Goal: Task Accomplishment & Management: Complete application form

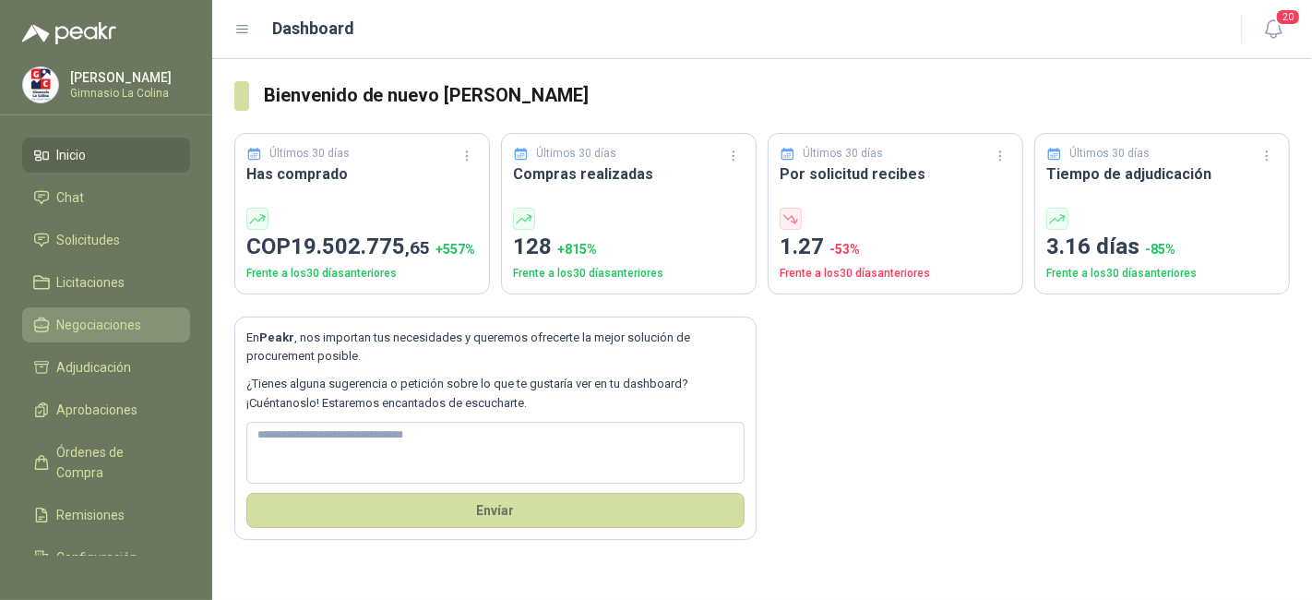
click at [84, 328] on span "Negociaciones" at bounding box center [99, 325] width 85 height 20
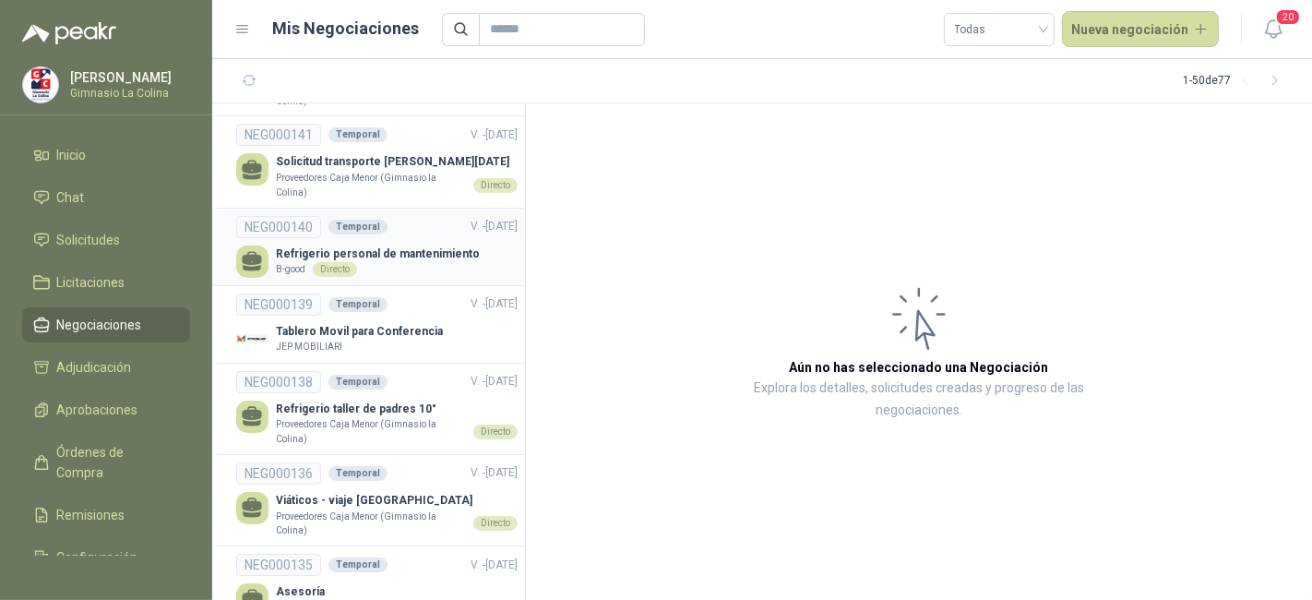
scroll to position [113, 0]
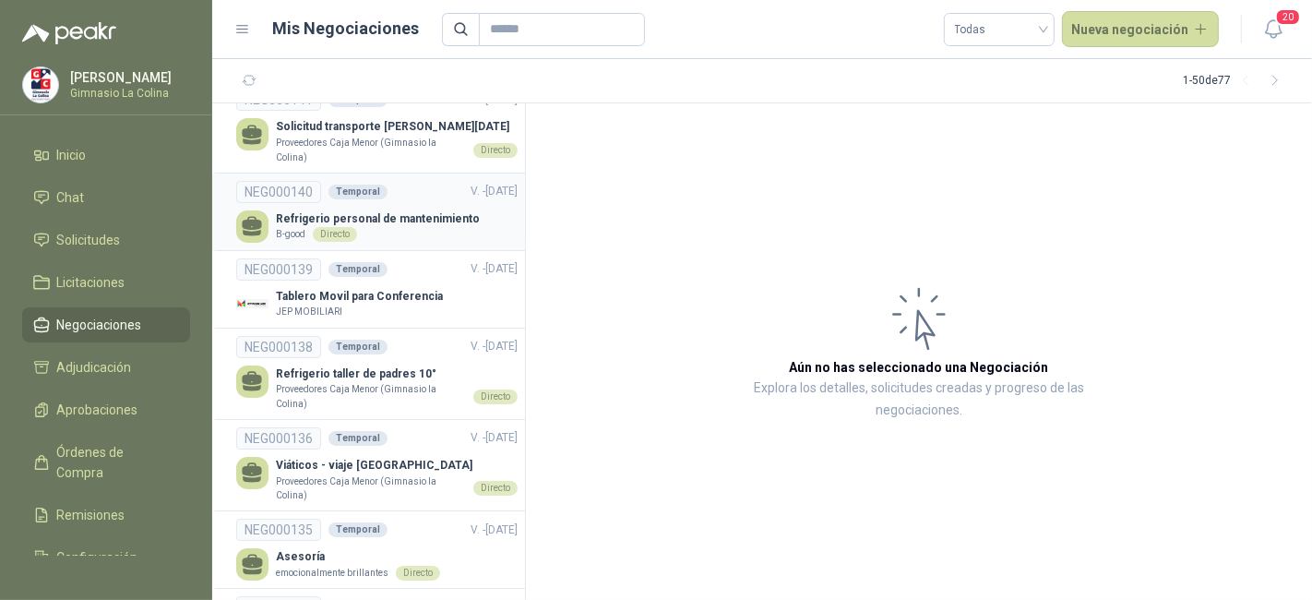
click at [432, 306] on div "Tablero Movil para Conferencia JEP MOBILIARI" at bounding box center [376, 304] width 281 height 32
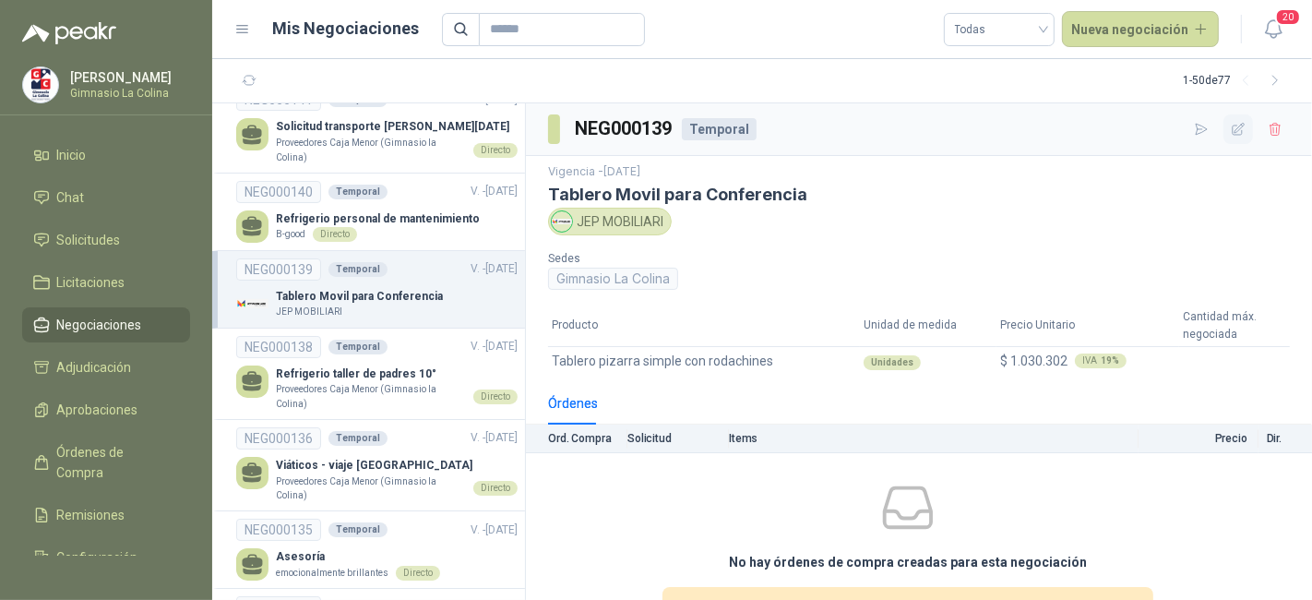
click at [1231, 123] on icon "button" at bounding box center [1239, 130] width 16 height 16
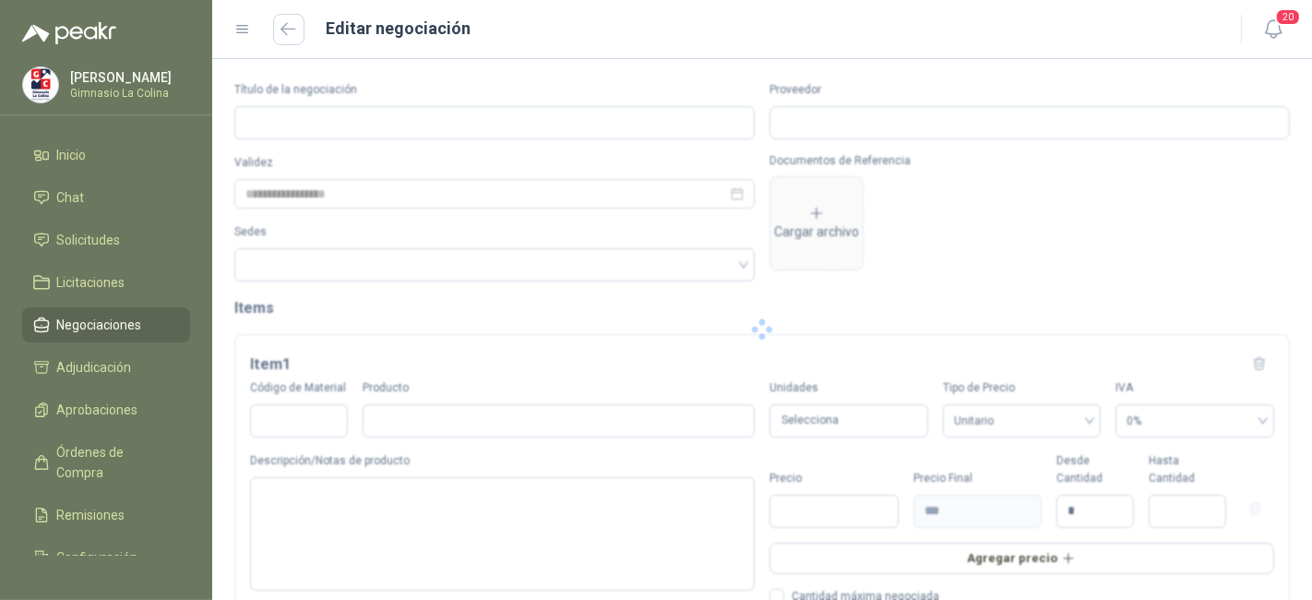
type input "**********"
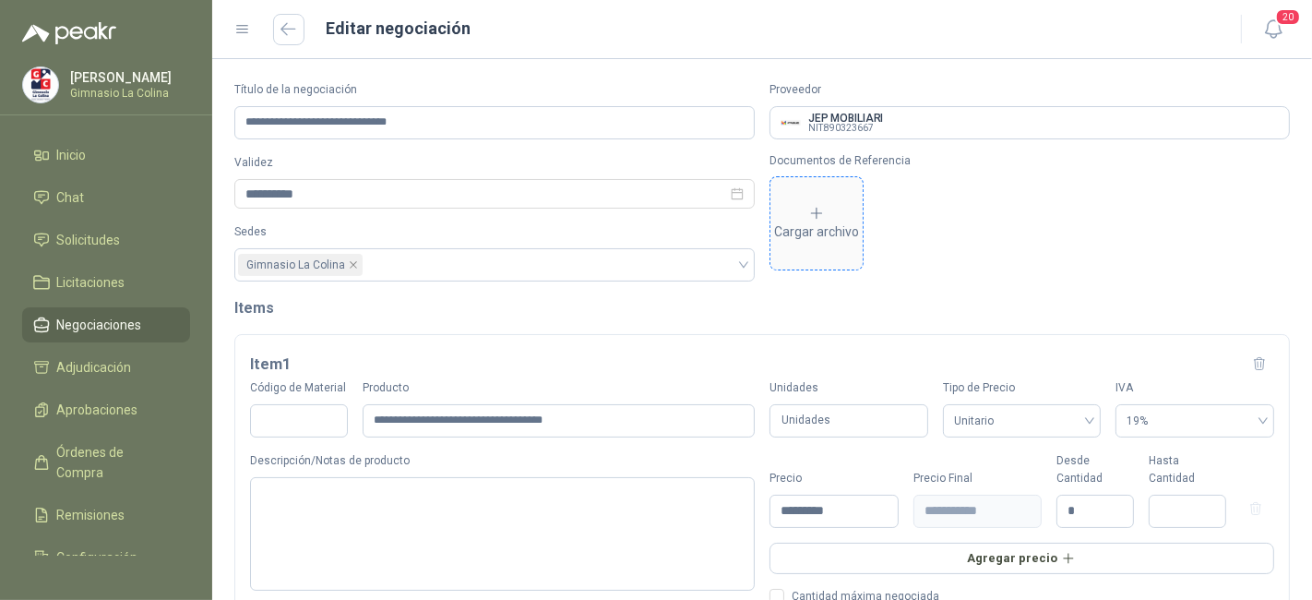
click at [808, 211] on icon at bounding box center [816, 213] width 17 height 17
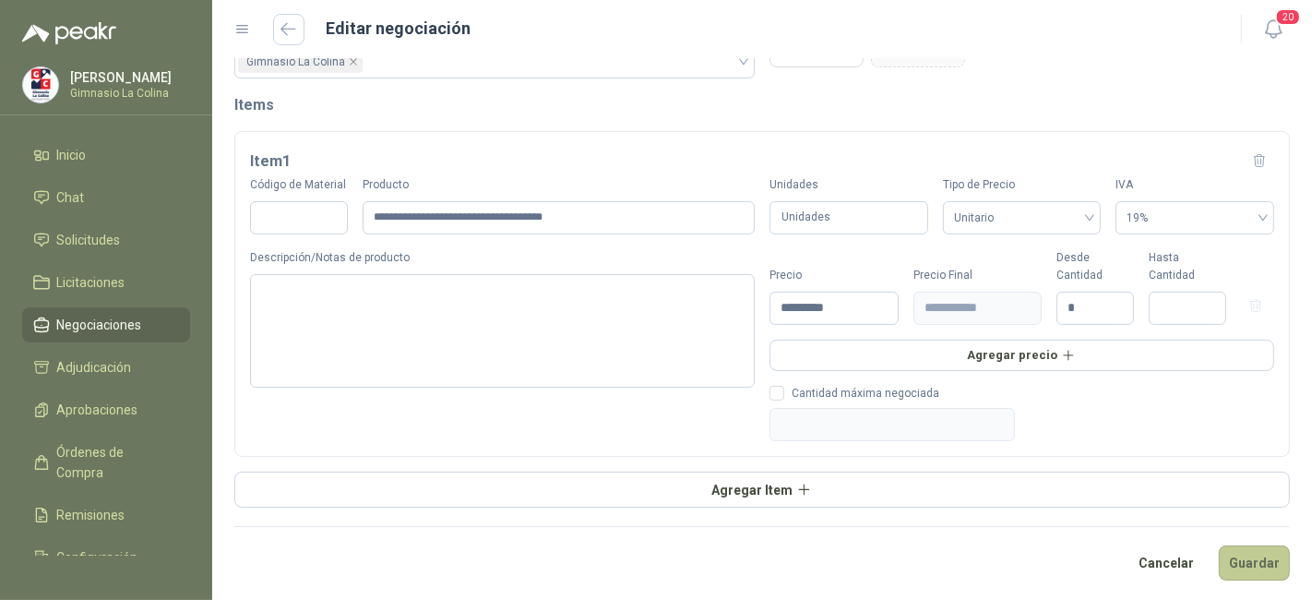
click at [1241, 545] on button "Guardar" at bounding box center [1254, 562] width 71 height 35
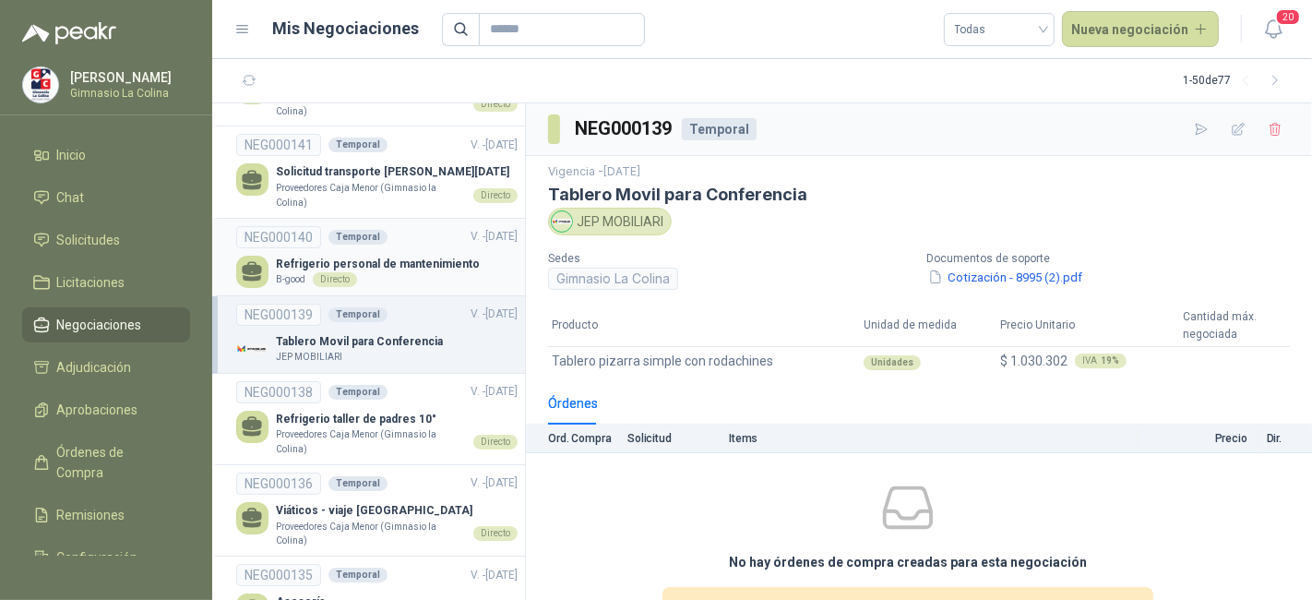
scroll to position [71, 0]
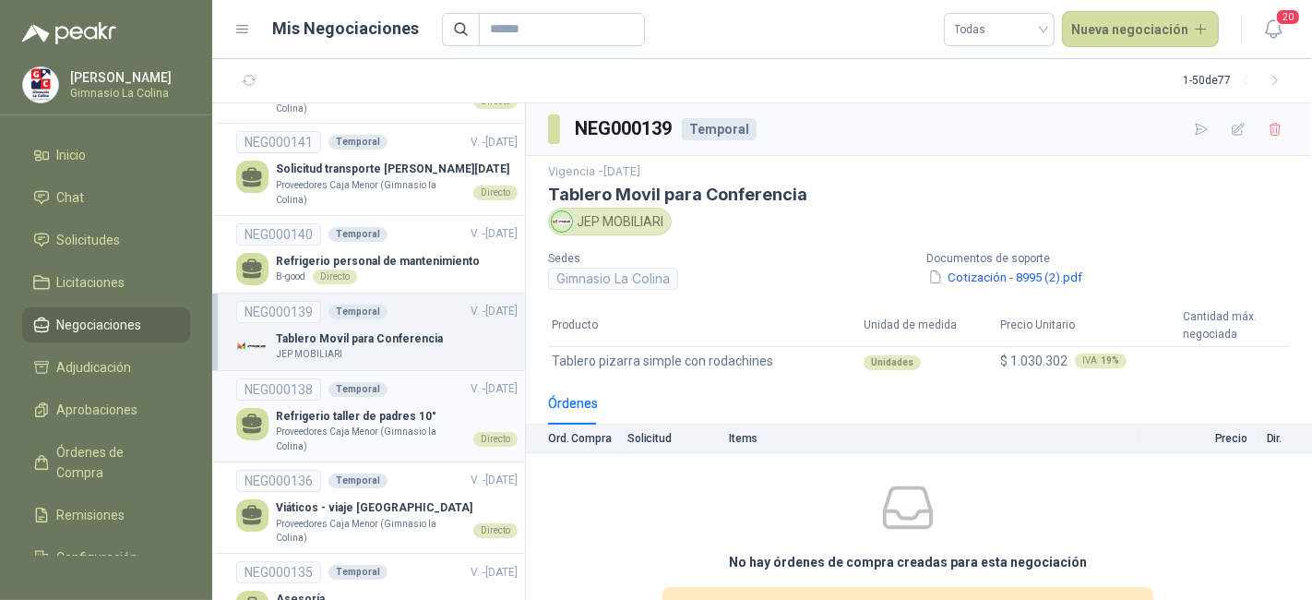
click at [436, 425] on p "Refrigerio taller de padres 10°" at bounding box center [397, 417] width 242 height 18
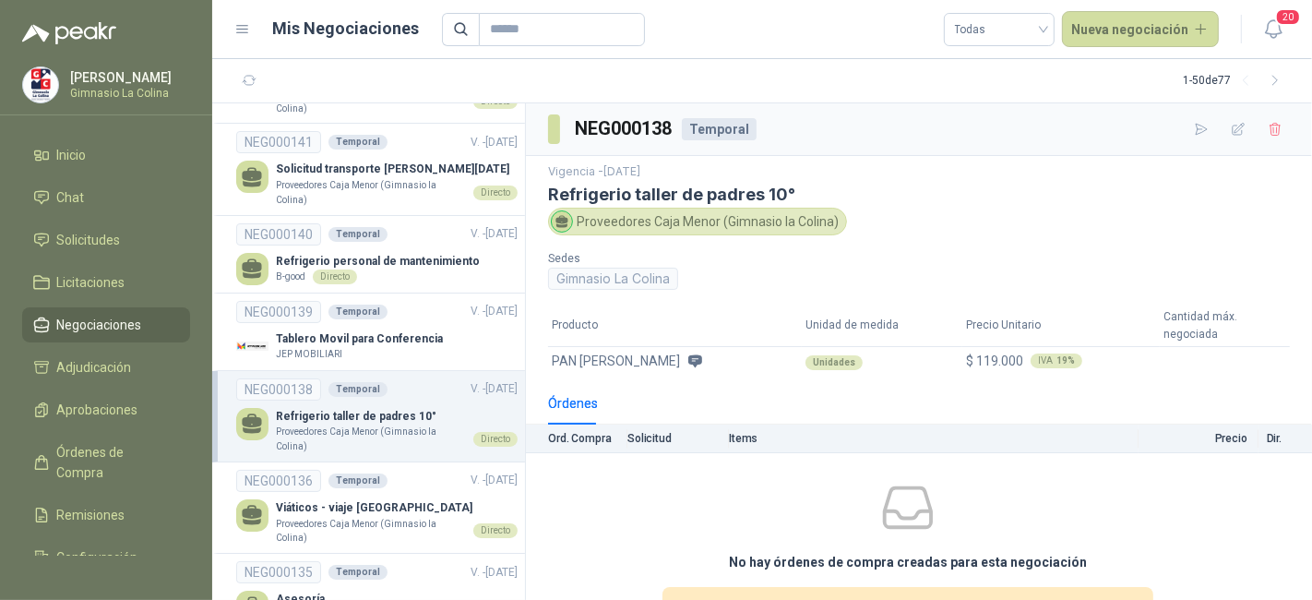
scroll to position [98, 0]
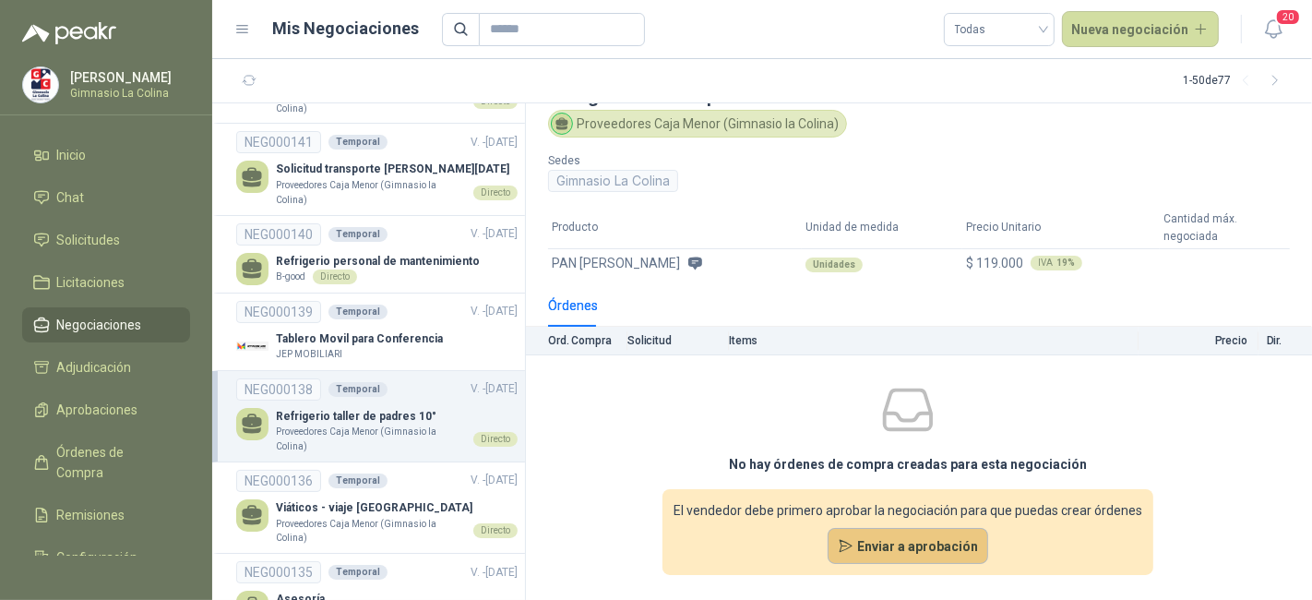
click at [911, 547] on button "Enviar a aprobación" at bounding box center [907, 546] width 161 height 37
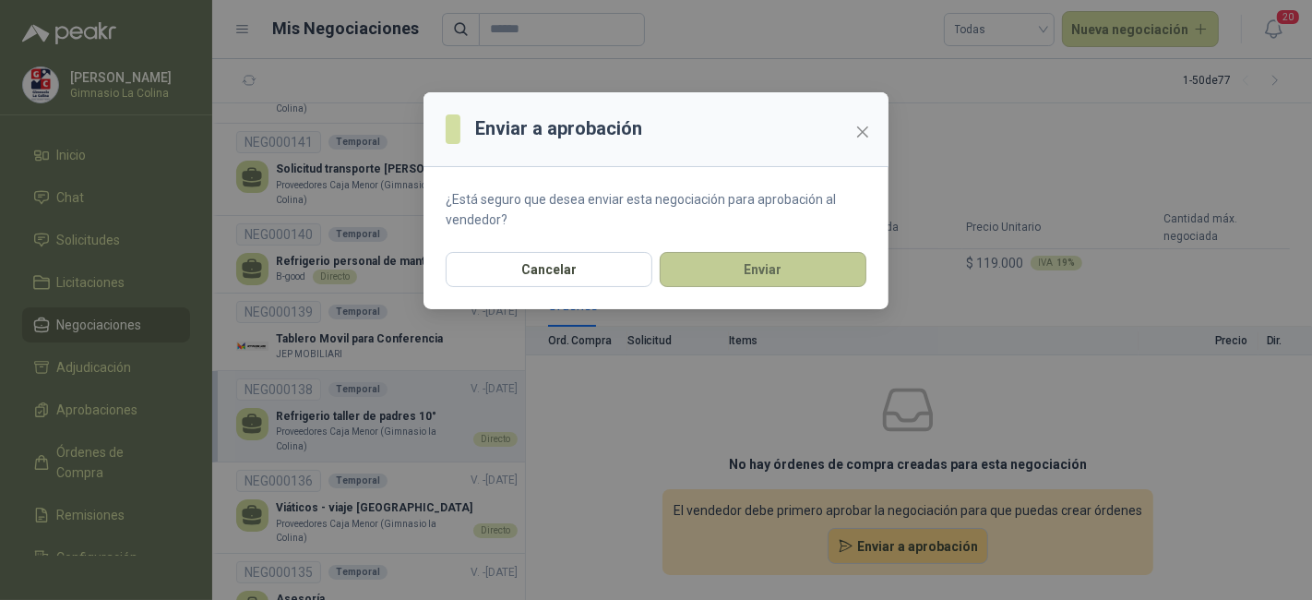
click at [769, 278] on button "Enviar" at bounding box center [763, 269] width 207 height 35
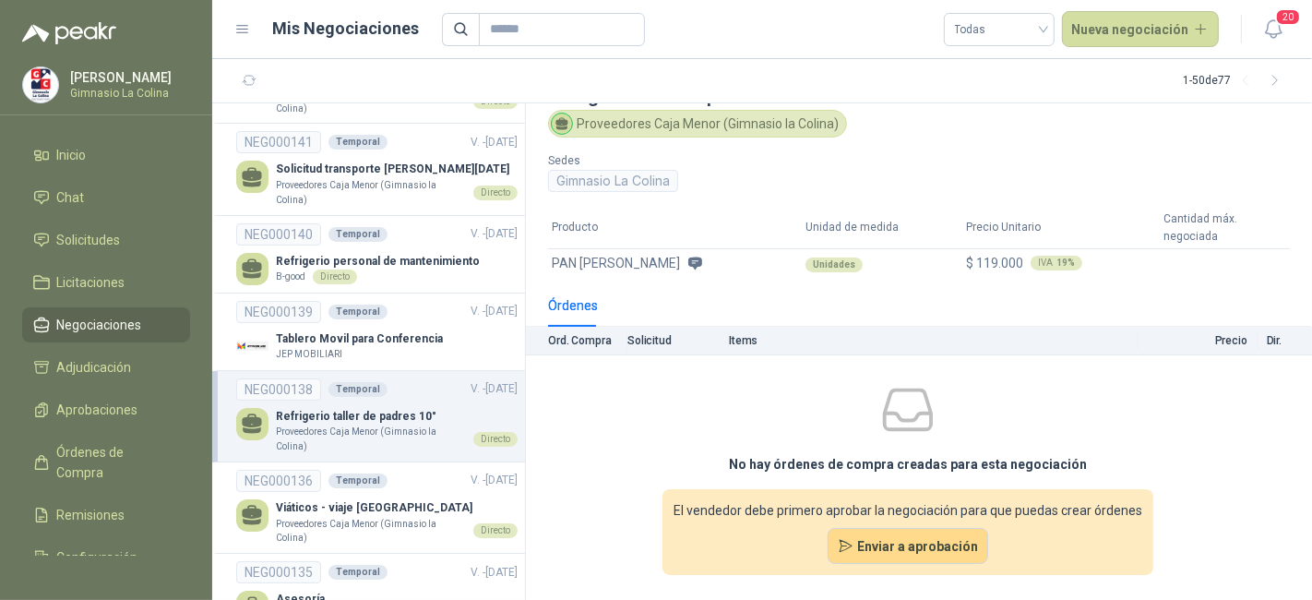
scroll to position [55, 0]
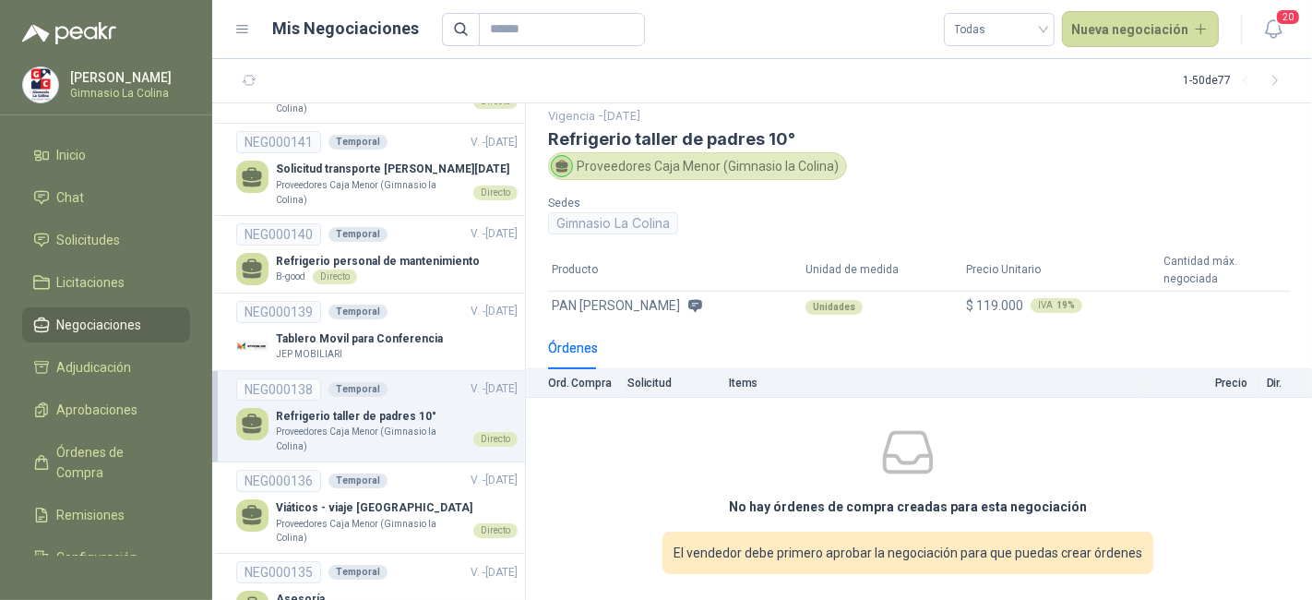
click at [125, 77] on p "[PERSON_NAME]" at bounding box center [127, 77] width 115 height 13
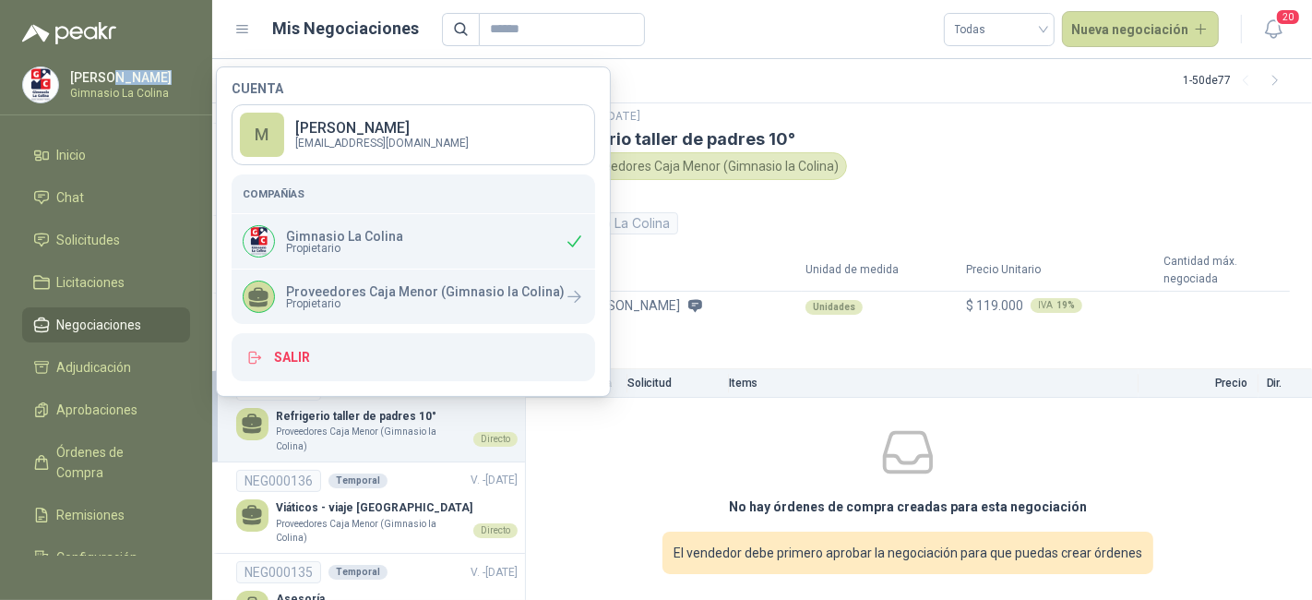
click at [125, 77] on p "[PERSON_NAME]" at bounding box center [127, 77] width 115 height 13
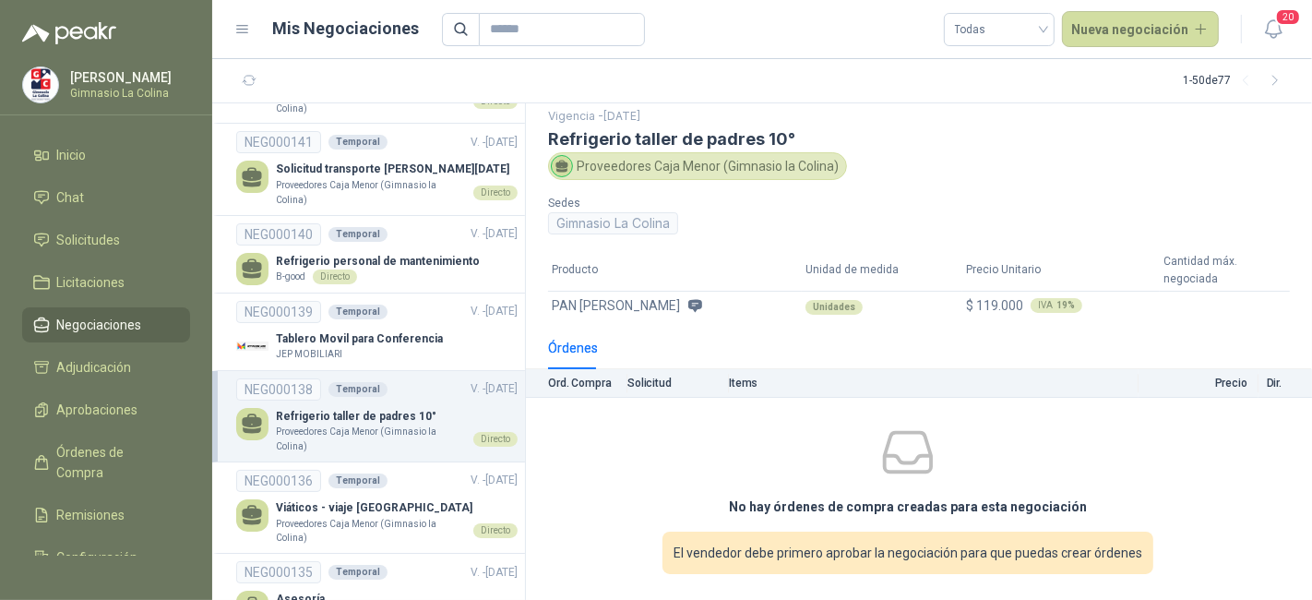
click at [136, 88] on p "Gimnasio La Colina" at bounding box center [127, 93] width 115 height 11
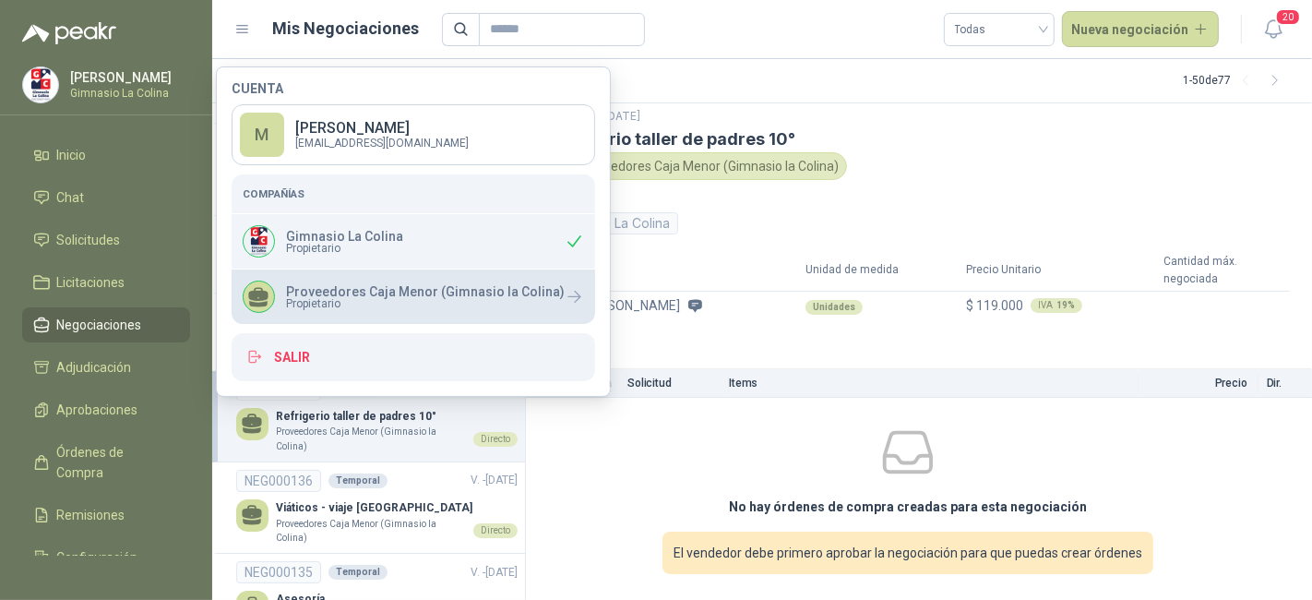
click at [335, 302] on span "Propietario" at bounding box center [425, 303] width 279 height 11
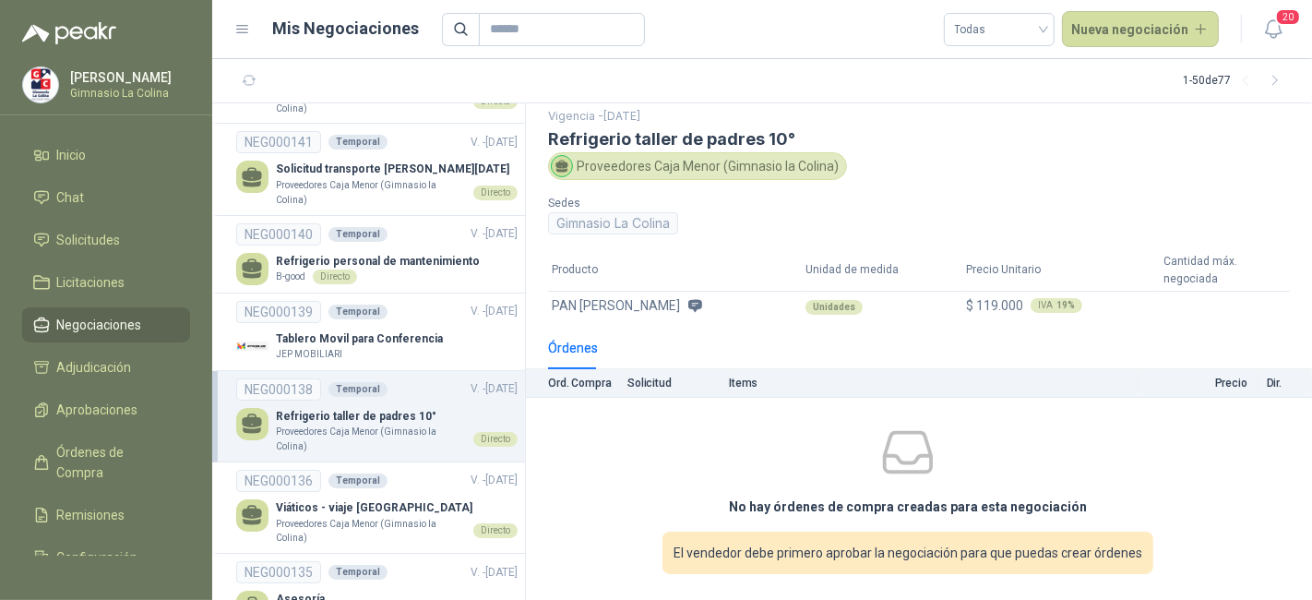
click at [648, 597] on td "No hay órdenes de compra creadas para esta negociación El vendedor debe primero…" at bounding box center [919, 499] width 786 height 203
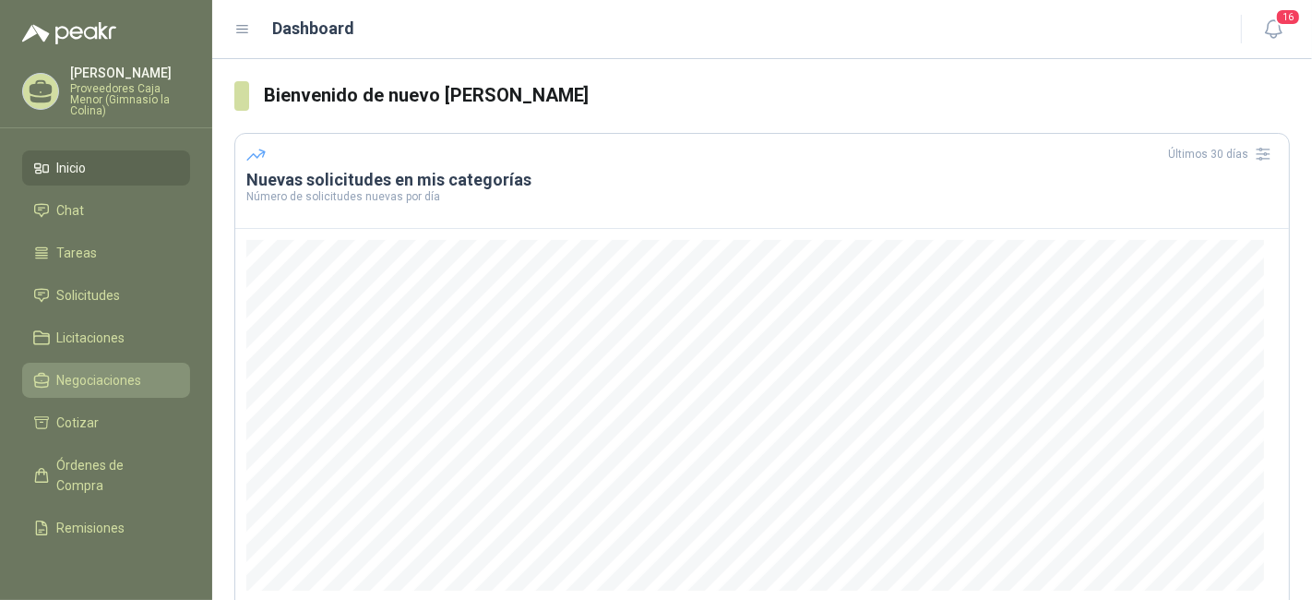
click at [123, 363] on link "Negociaciones" at bounding box center [106, 380] width 168 height 35
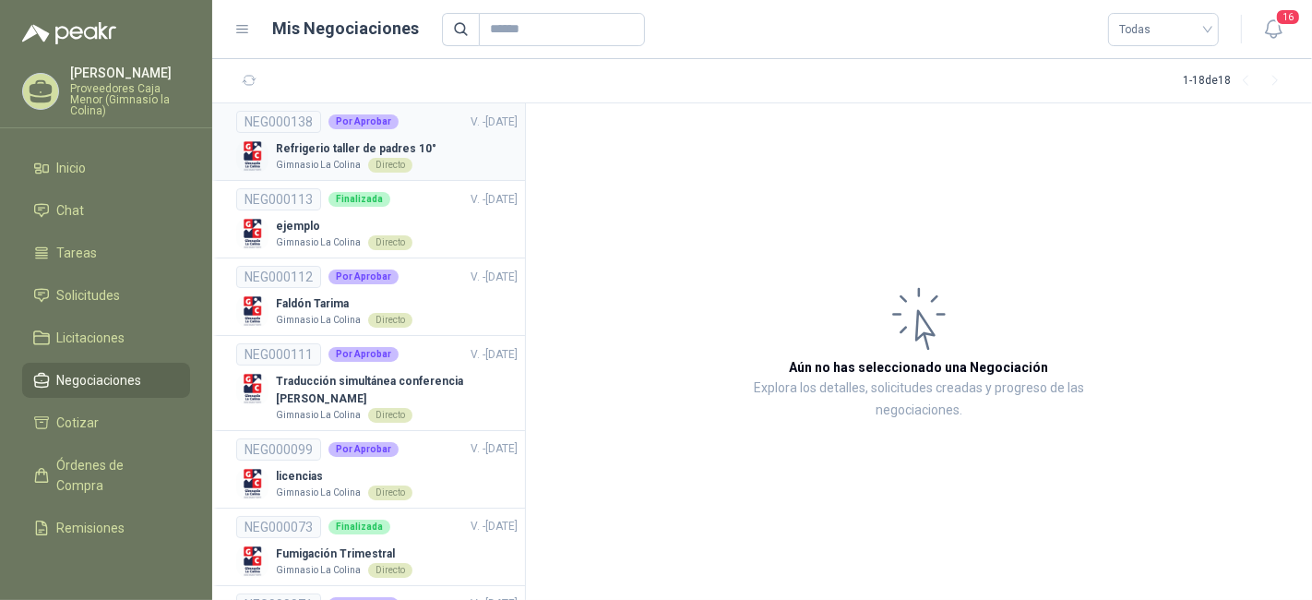
click at [482, 145] on div "Refrigerio taller de padres 10° Gimnasio La Colina Directo" at bounding box center [376, 156] width 281 height 32
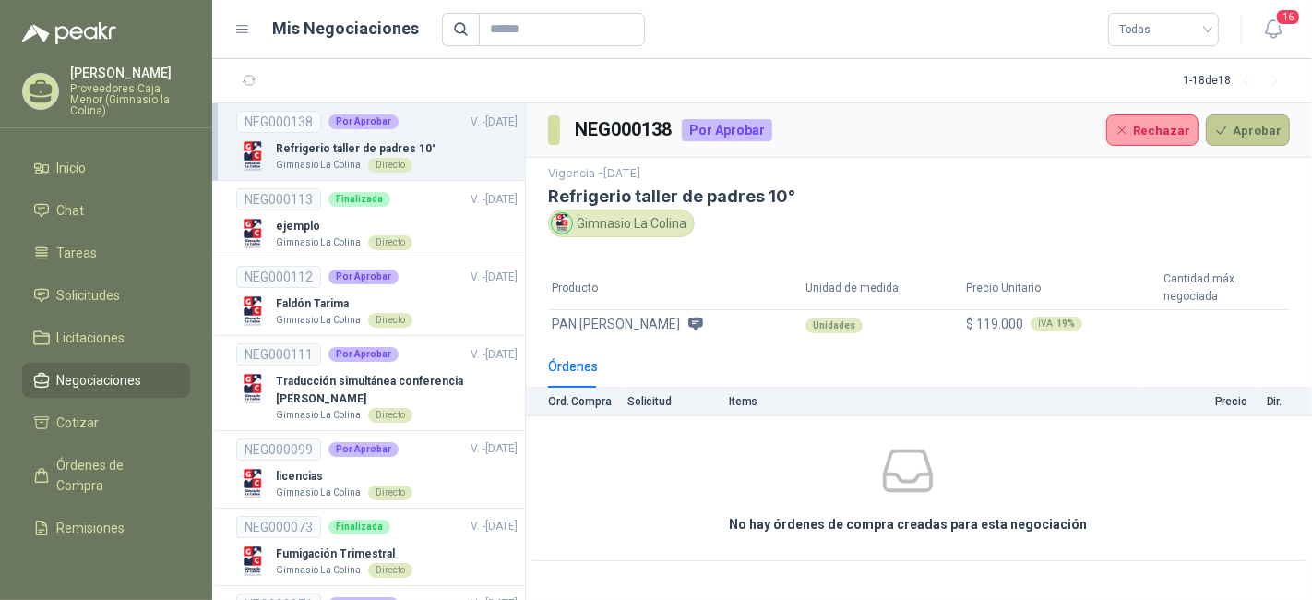
click at [1271, 139] on button "Aprobar" at bounding box center [1248, 129] width 84 height 31
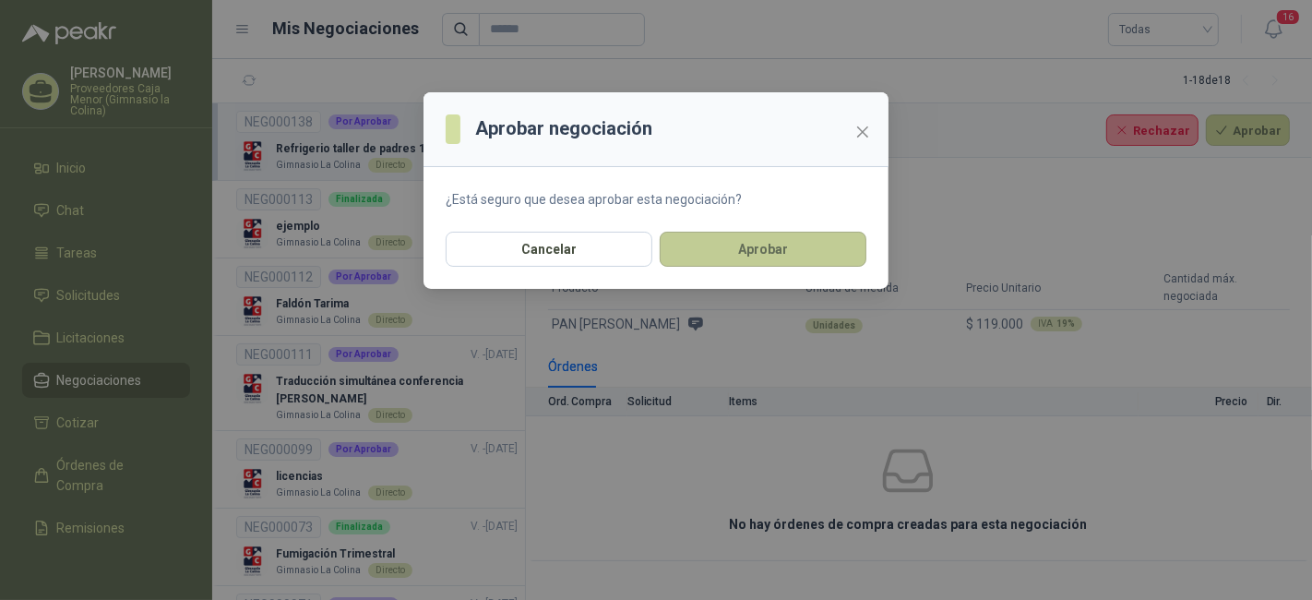
click at [767, 251] on button "Aprobar" at bounding box center [763, 249] width 207 height 35
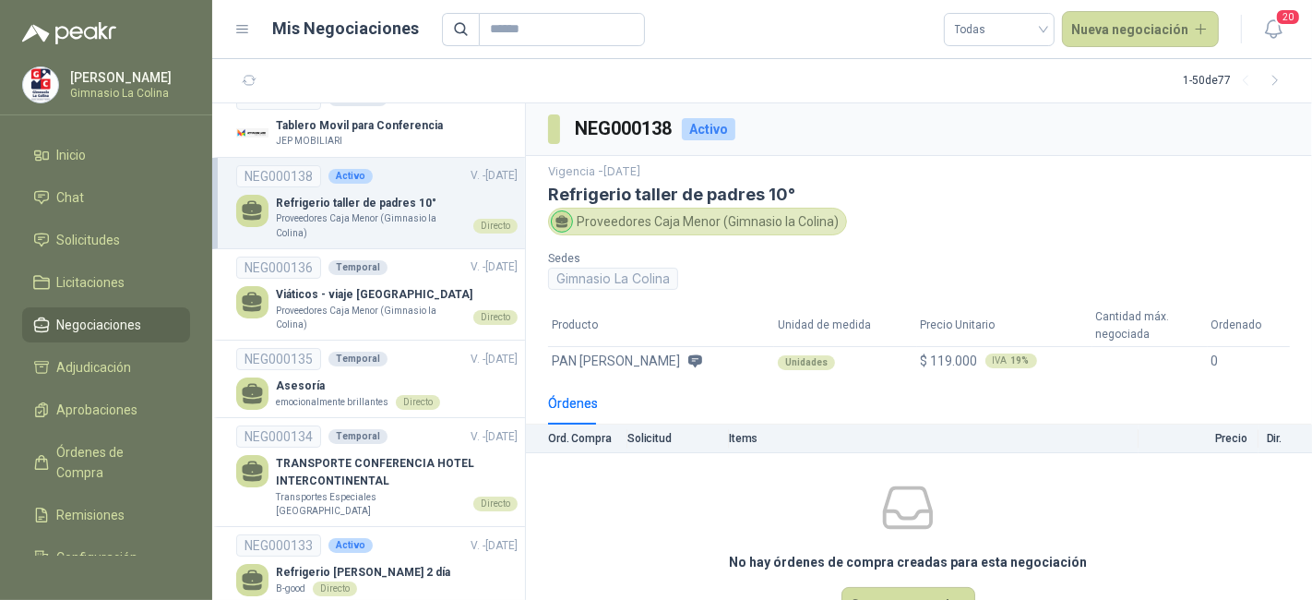
scroll to position [48, 0]
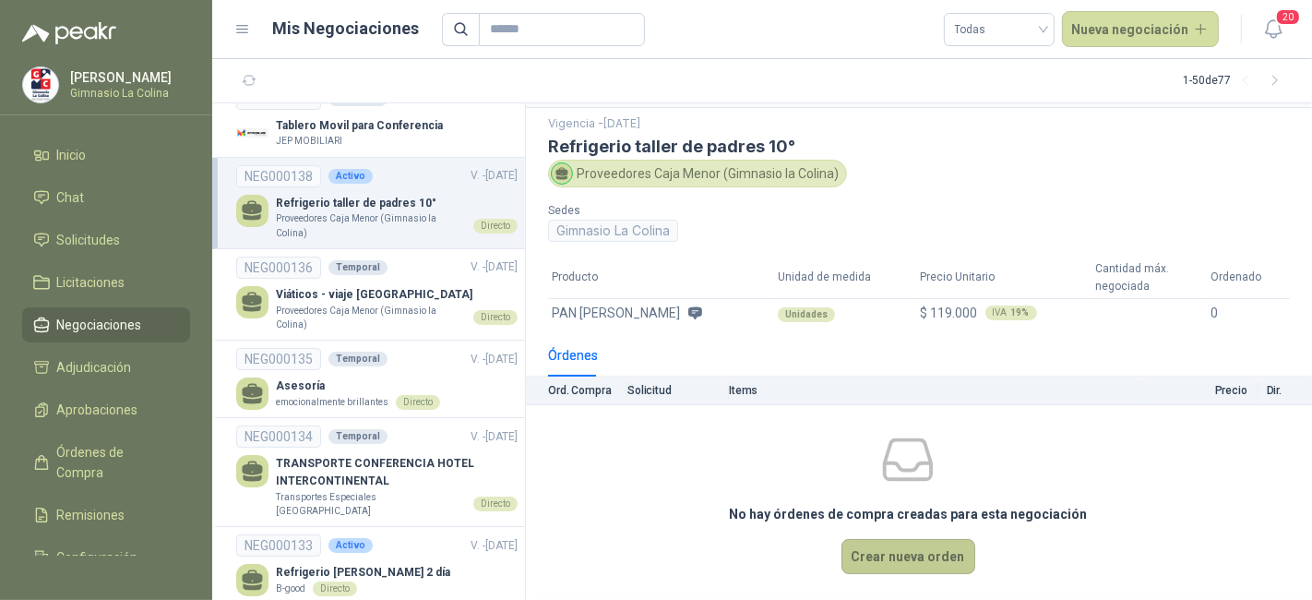
click at [908, 562] on button "Crear nueva orden" at bounding box center [908, 556] width 134 height 35
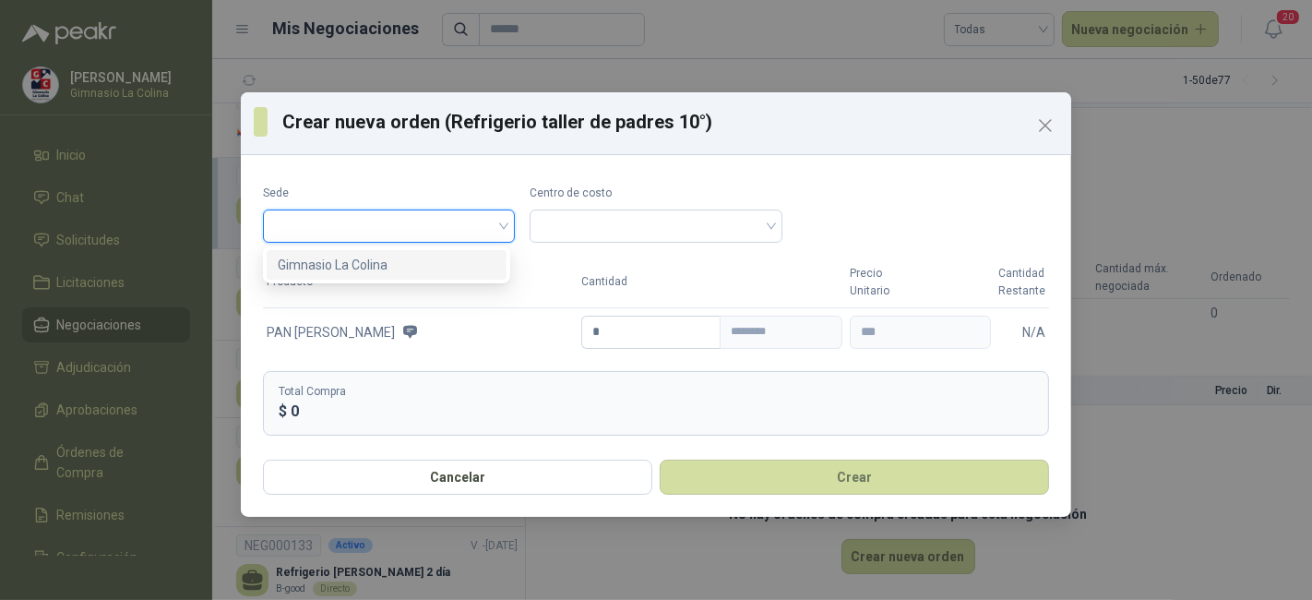
click at [495, 232] on input "search" at bounding box center [389, 224] width 230 height 28
click at [489, 269] on div "Gimnasio La Colina" at bounding box center [387, 265] width 218 height 20
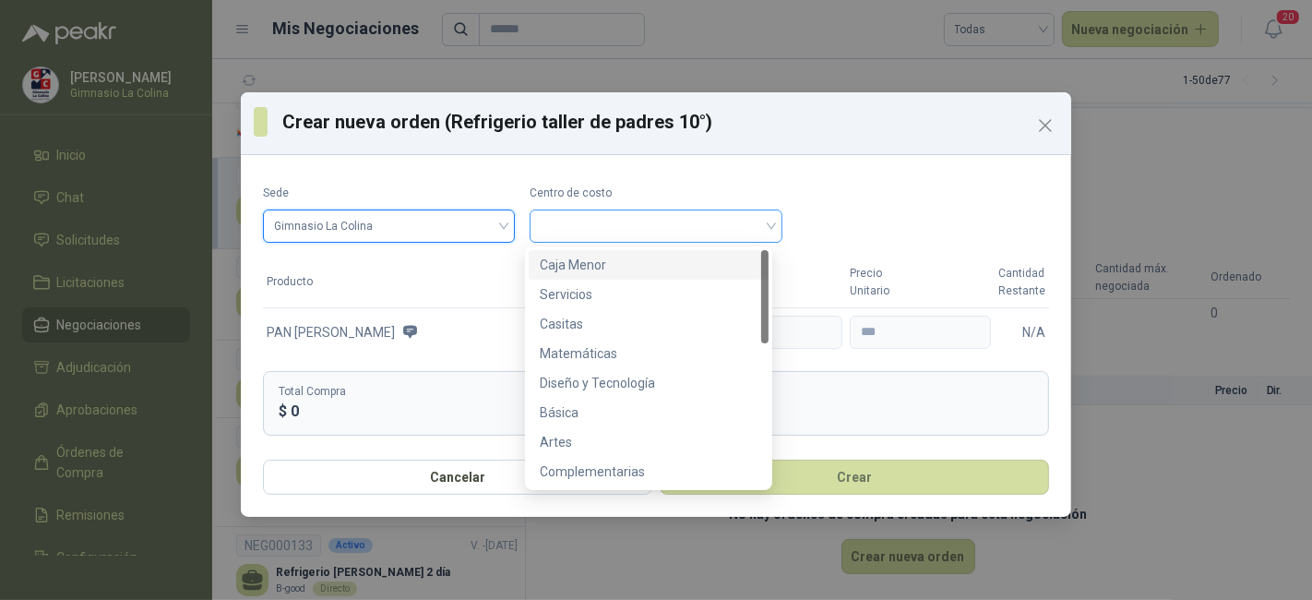
click at [573, 212] on span at bounding box center [656, 226] width 230 height 28
click at [577, 270] on div "Caja Menor" at bounding box center [649, 265] width 218 height 20
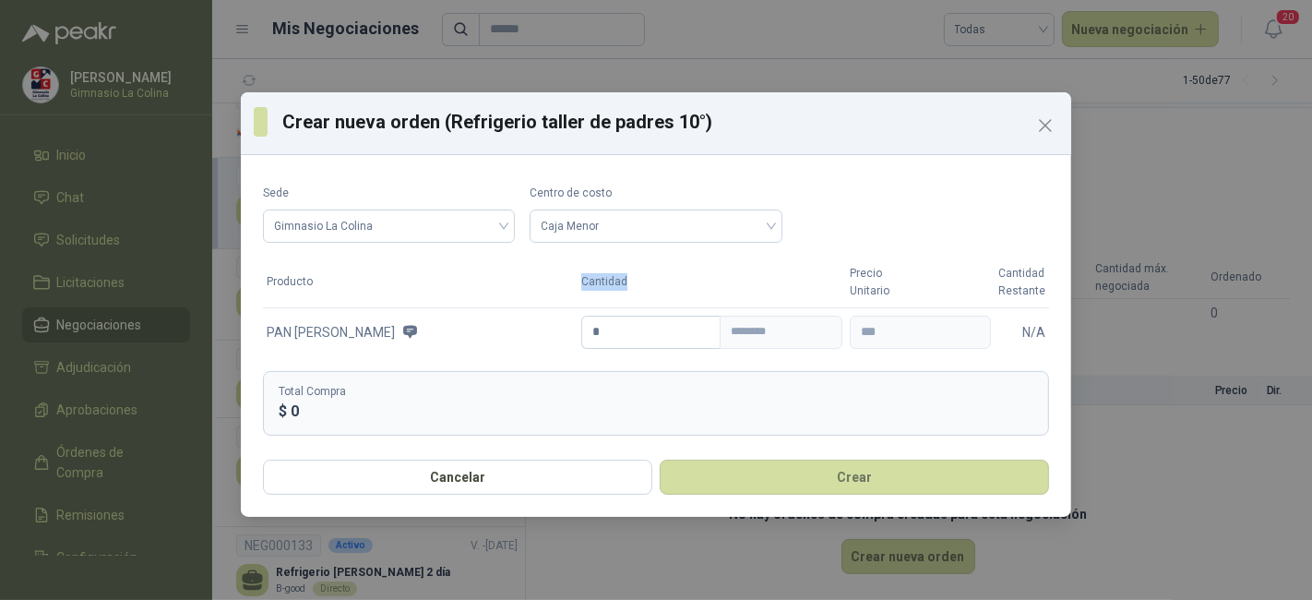
click at [577, 270] on th "Cantidad" at bounding box center [711, 282] width 268 height 50
click at [603, 336] on input "*" at bounding box center [650, 331] width 137 height 31
type input "***"
type input "*********"
type input "**"
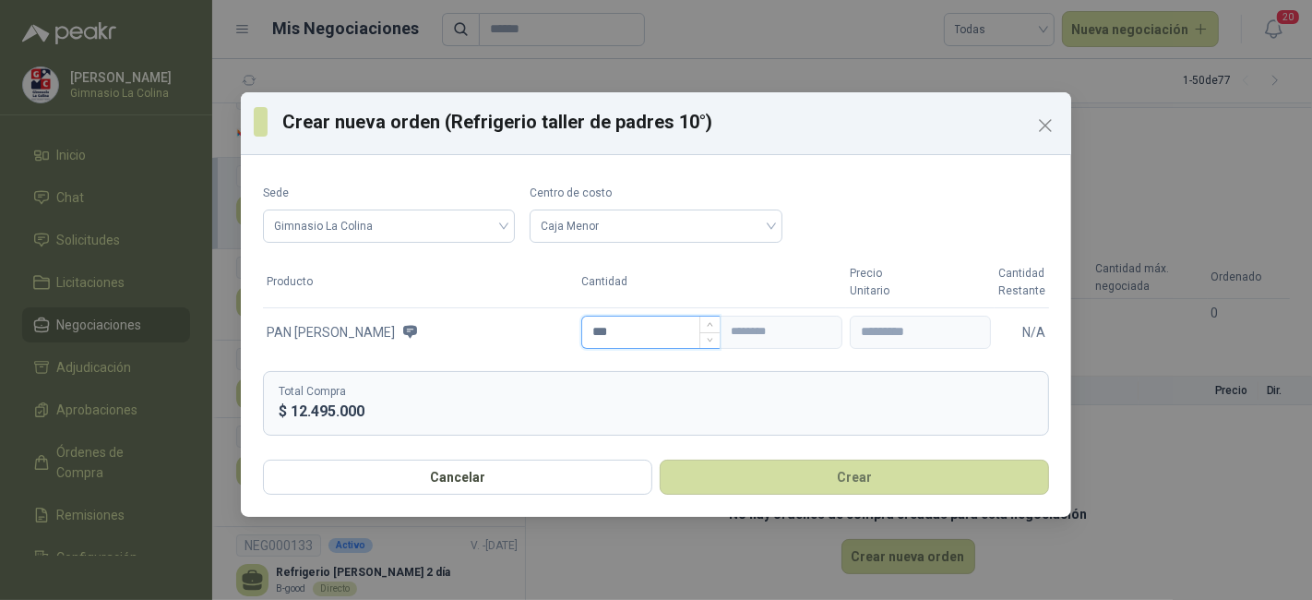
type input "***"
type input "**"
type input "*********"
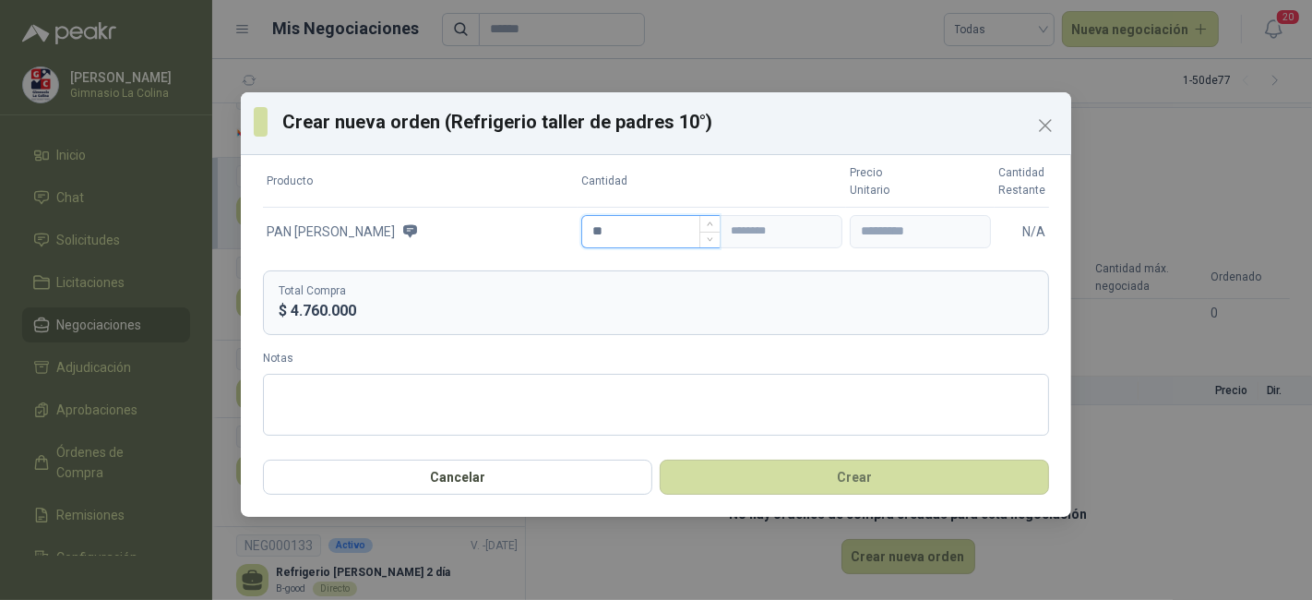
scroll to position [0, 0]
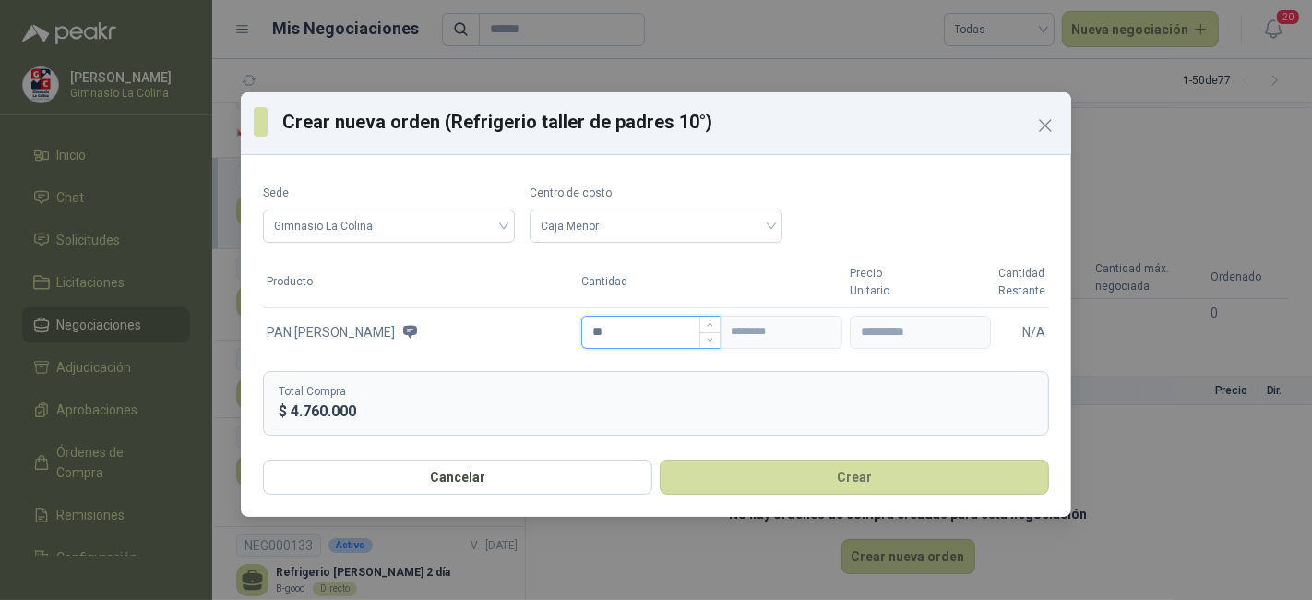
type input "*"
type input "***"
type input "*"
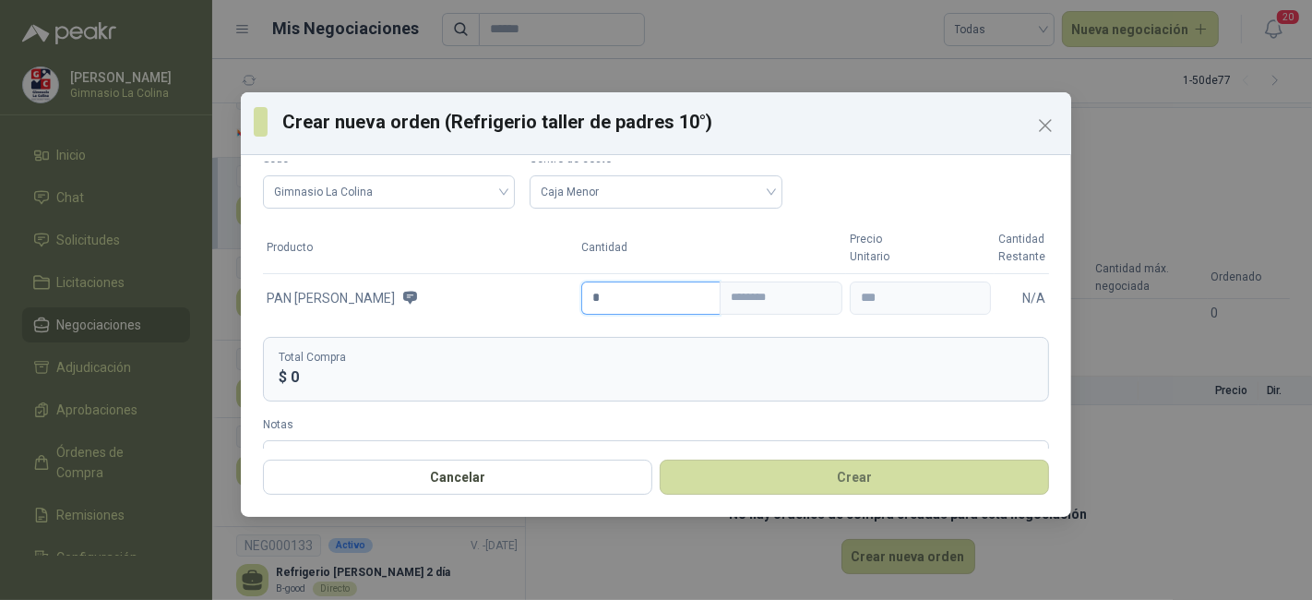
scroll to position [41, 0]
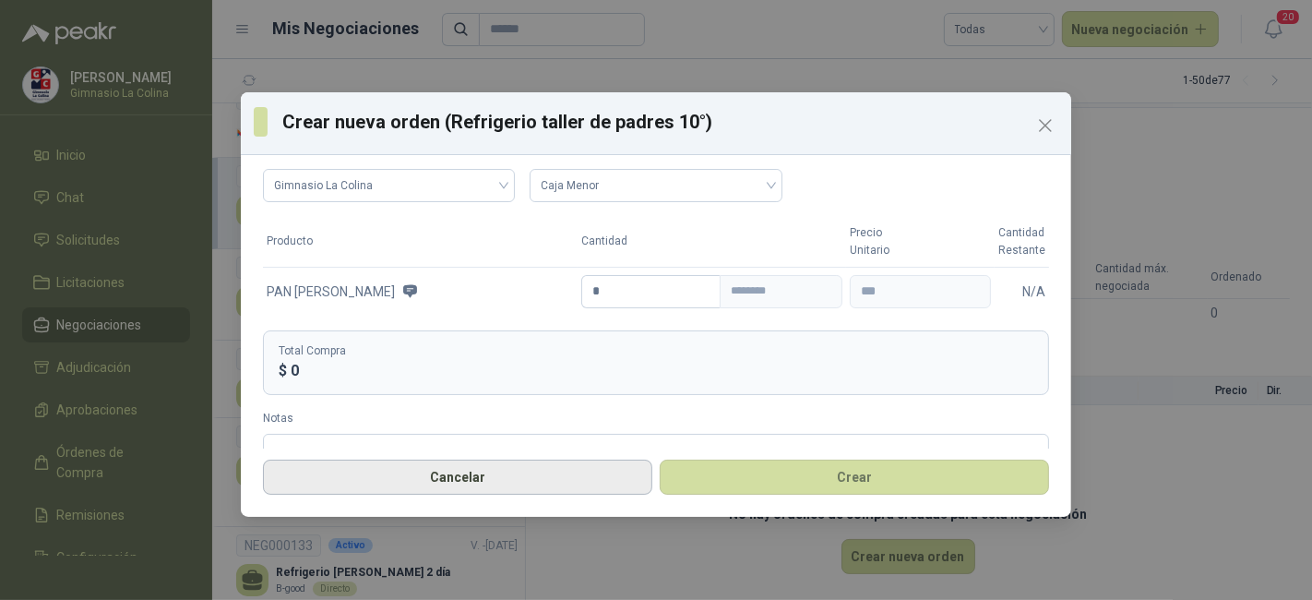
click at [566, 472] on button "Cancelar" at bounding box center [457, 476] width 389 height 35
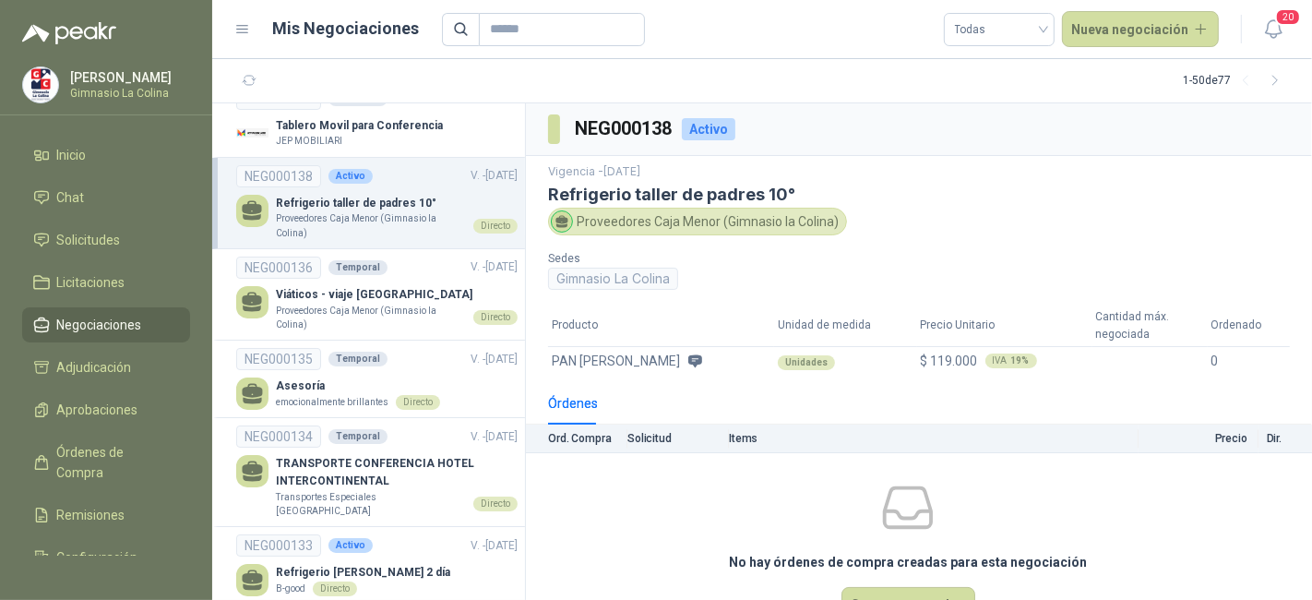
scroll to position [48, 0]
